Goal: Information Seeking & Learning: Learn about a topic

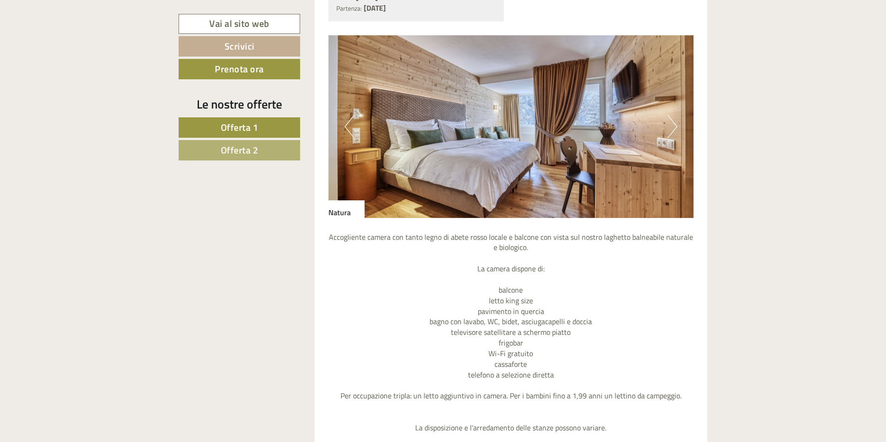
scroll to position [1021, 0]
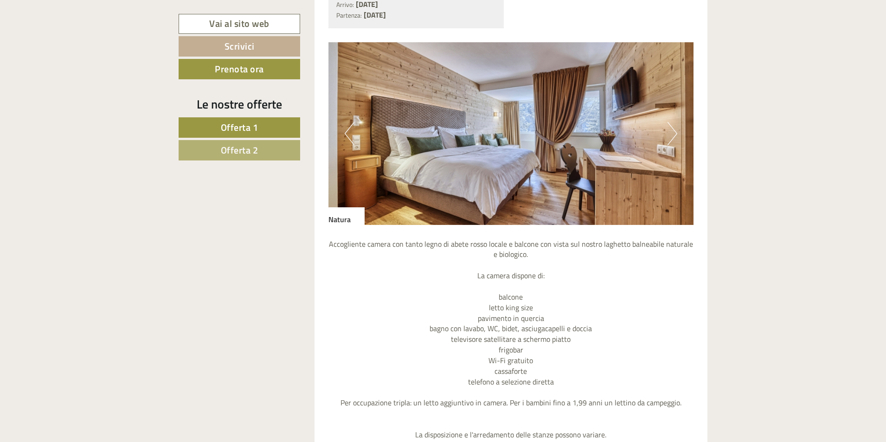
click at [257, 123] on span "Offerta 1" at bounding box center [240, 127] width 38 height 14
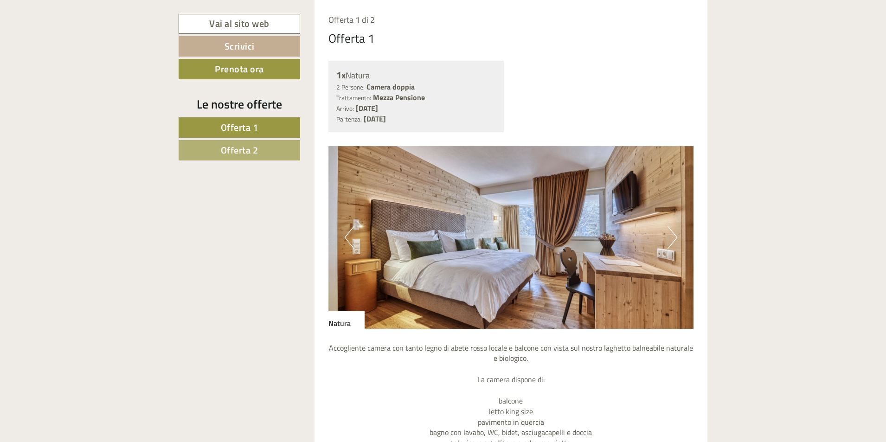
click at [675, 241] on button "Next" at bounding box center [673, 237] width 10 height 23
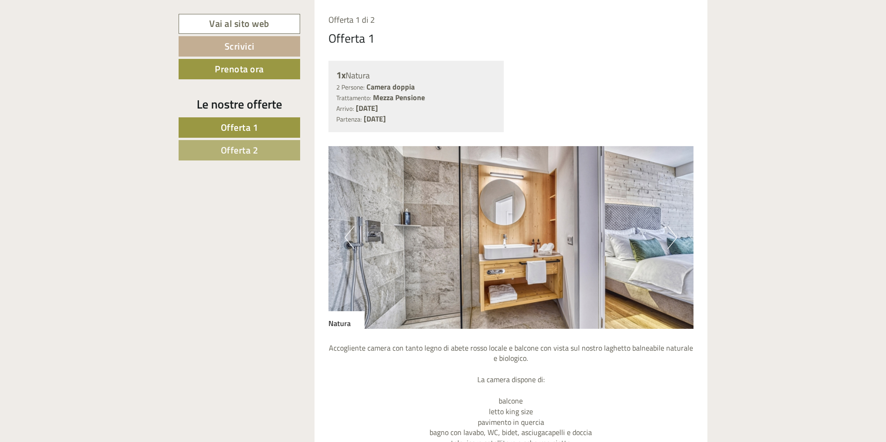
click at [672, 240] on button "Next" at bounding box center [673, 237] width 10 height 23
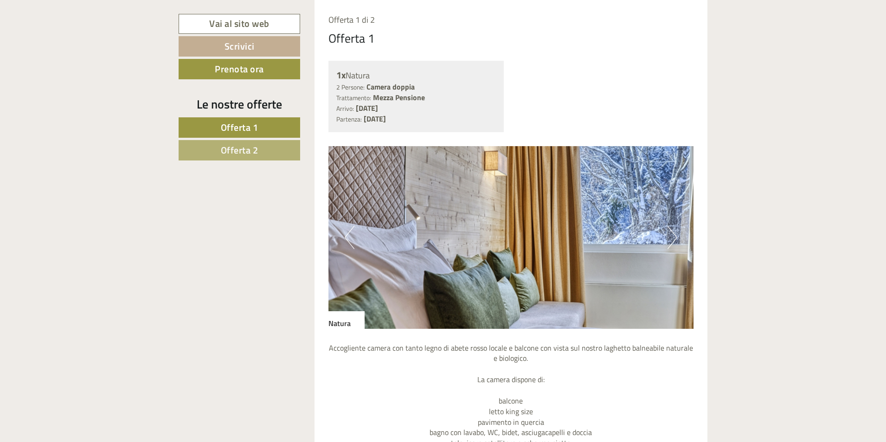
click at [672, 239] on button "Next" at bounding box center [673, 237] width 10 height 23
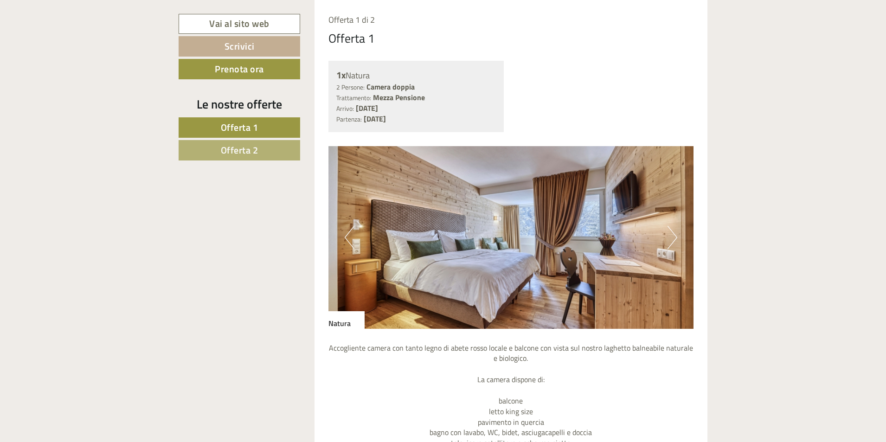
click at [672, 239] on button "Next" at bounding box center [673, 237] width 10 height 23
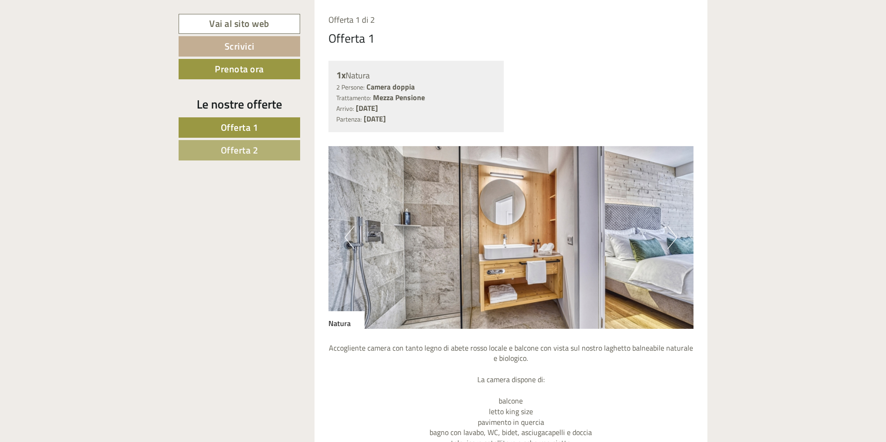
click at [270, 155] on link "Offerta 2" at bounding box center [240, 150] width 122 height 20
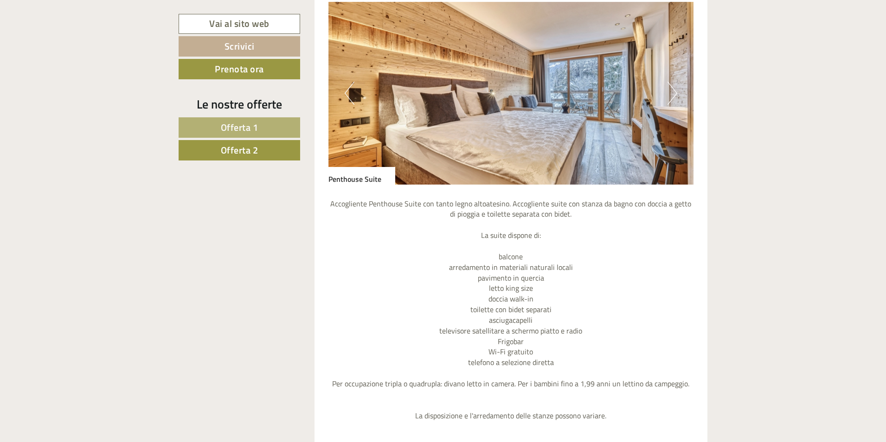
scroll to position [824, 0]
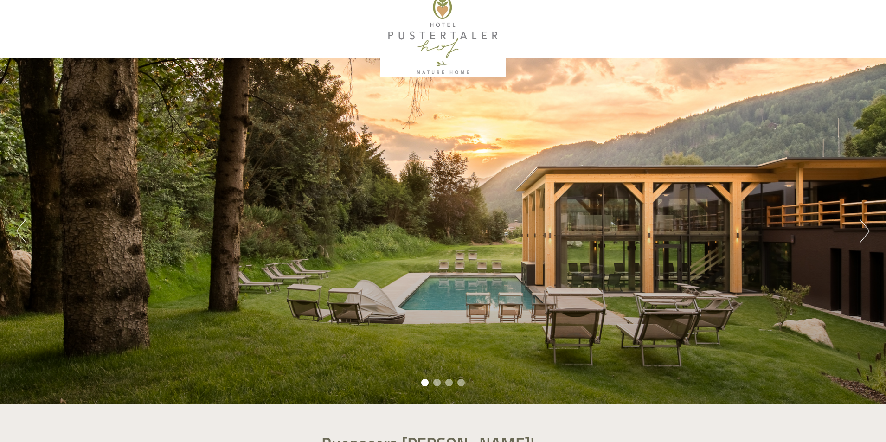
scroll to position [93, 0]
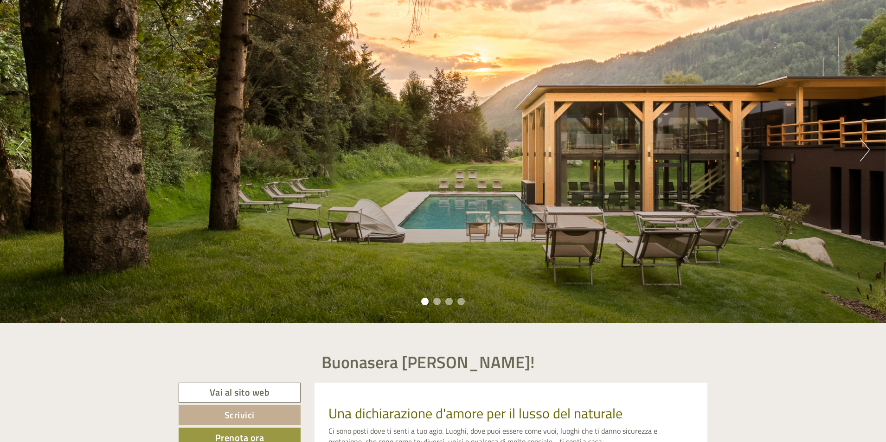
click at [863, 149] on button "Next" at bounding box center [865, 149] width 10 height 23
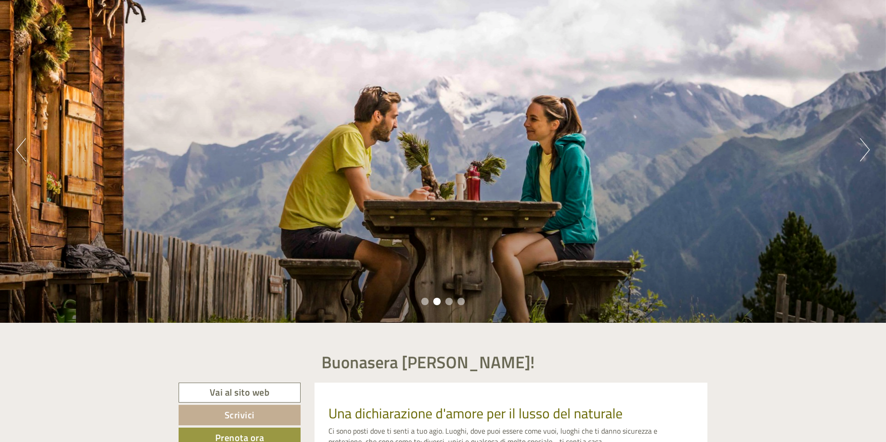
click at [863, 149] on button "Next" at bounding box center [865, 149] width 10 height 23
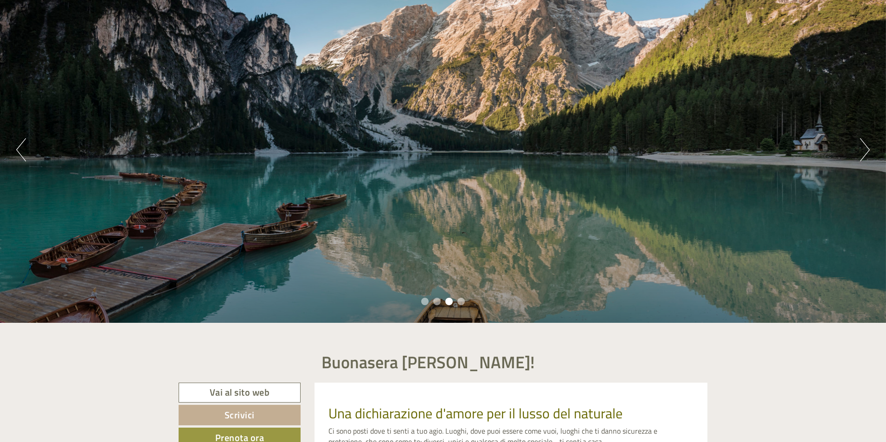
click at [863, 149] on button "Next" at bounding box center [865, 149] width 10 height 23
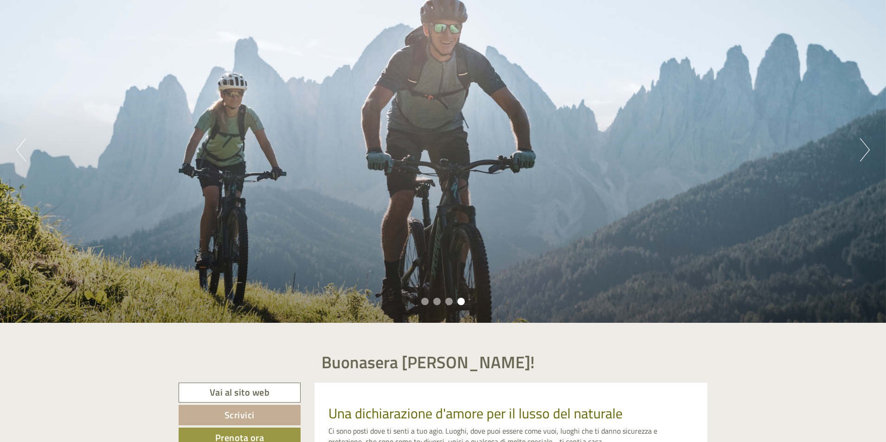
click at [863, 149] on button "Next" at bounding box center [865, 149] width 10 height 23
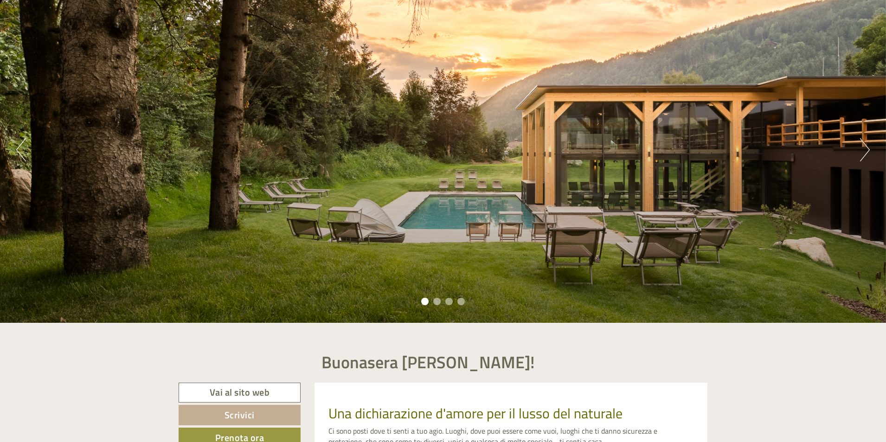
click at [863, 149] on button "Next" at bounding box center [865, 149] width 10 height 23
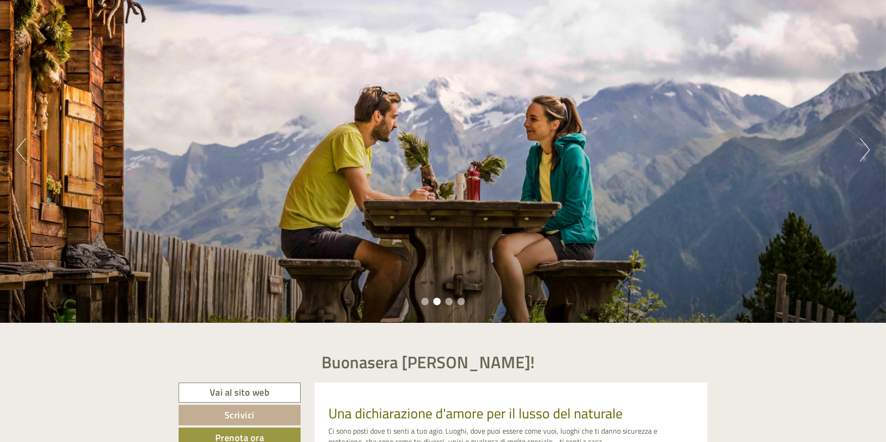
click at [863, 149] on button "Next" at bounding box center [865, 149] width 10 height 23
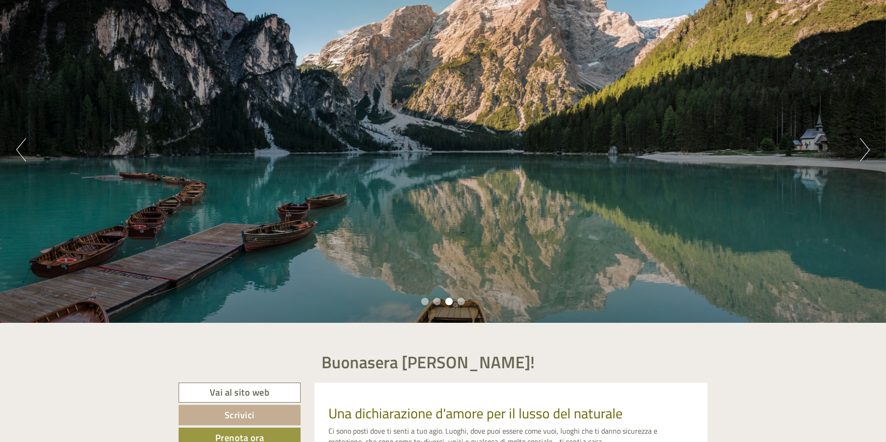
click at [863, 149] on button "Next" at bounding box center [865, 149] width 10 height 23
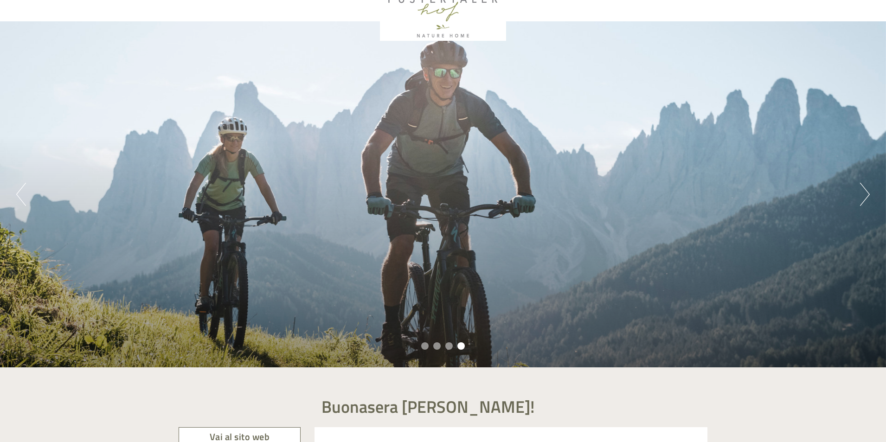
scroll to position [0, 0]
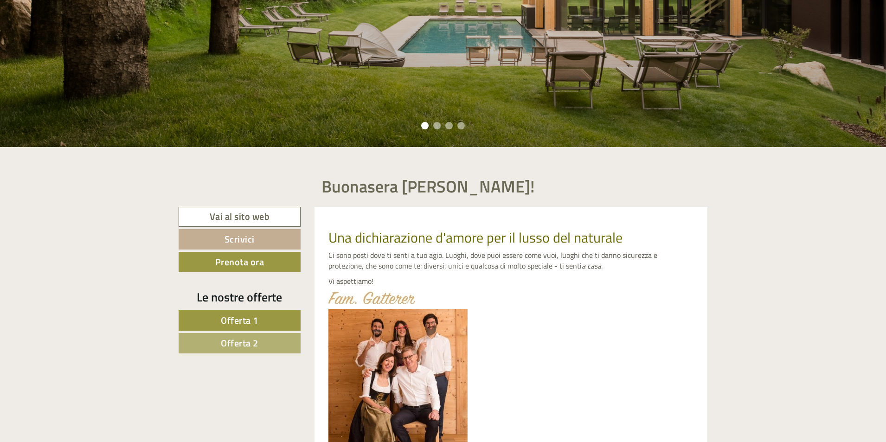
scroll to position [371, 0]
